Goal: Task Accomplishment & Management: Use online tool/utility

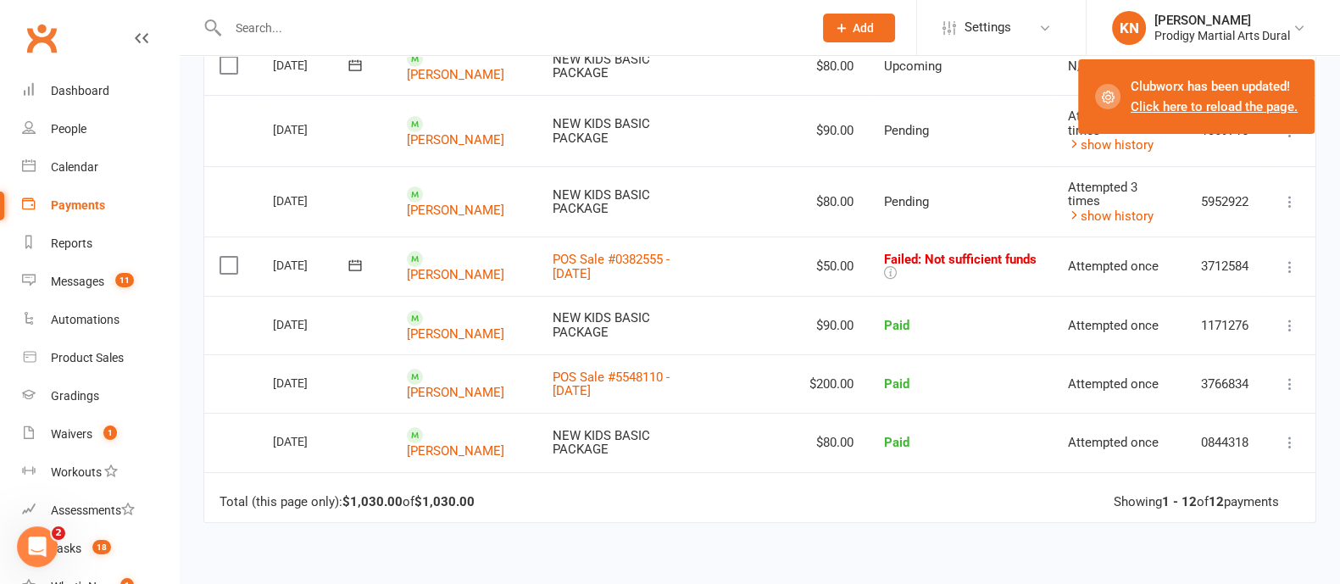
click at [0, 253] on li "Reports" at bounding box center [89, 244] width 179 height 38
click at [0, 522] on li "Assessments" at bounding box center [89, 511] width 179 height 38
click at [29, 504] on icon at bounding box center [29, 509] width 14 height 14
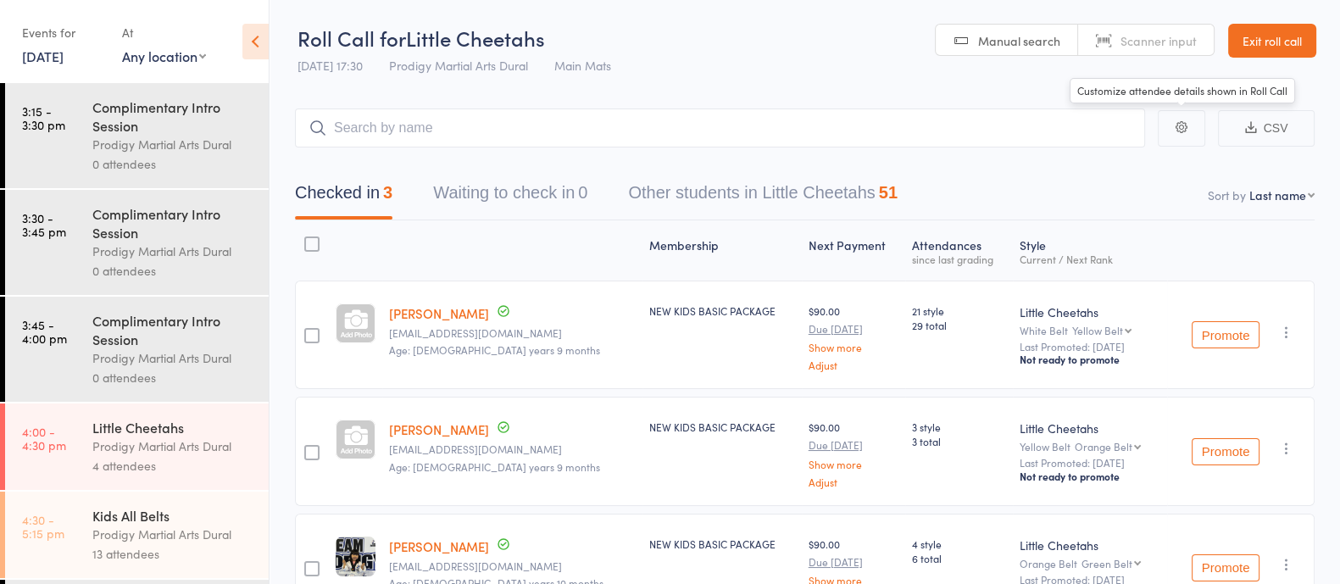
click at [1247, 46] on link "Exit roll call" at bounding box center [1272, 41] width 88 height 34
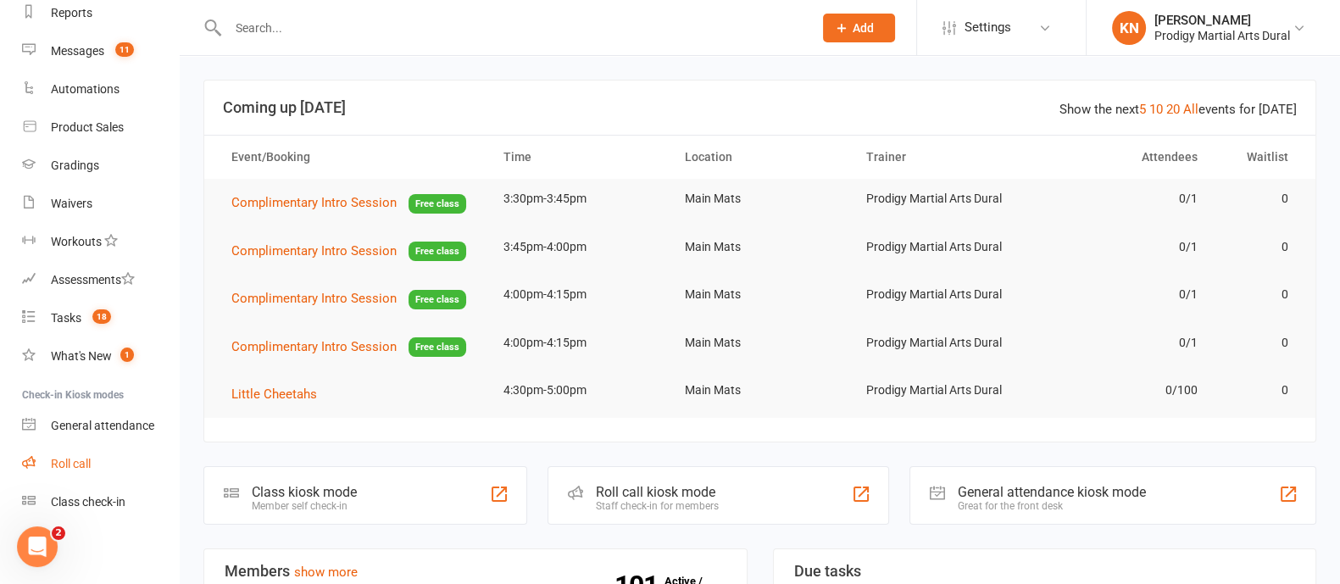
click at [75, 463] on div "Roll call" at bounding box center [71, 464] width 40 height 14
